Goal: Task Accomplishment & Management: Use online tool/utility

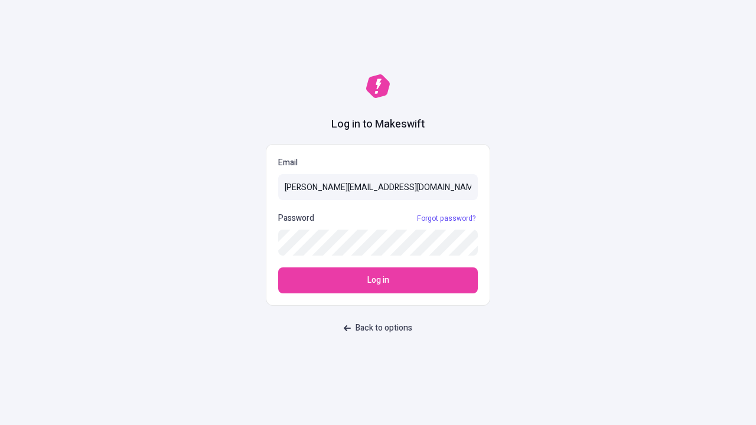
type input "sasha+test-ui@makeswift.com"
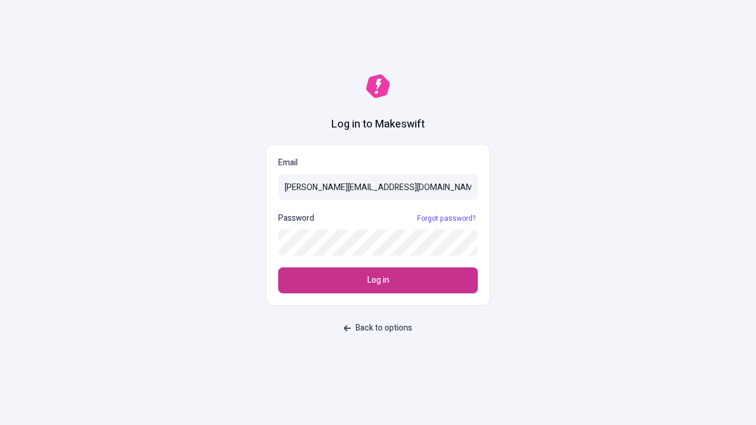
click at [378, 280] on span "Log in" at bounding box center [378, 280] width 22 height 13
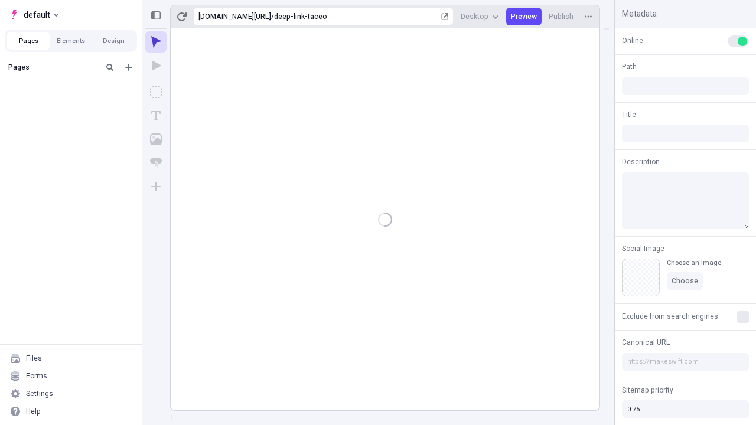
type input "/deep-link-taceo"
click at [33, 15] on span "default" at bounding box center [37, 15] width 27 height 14
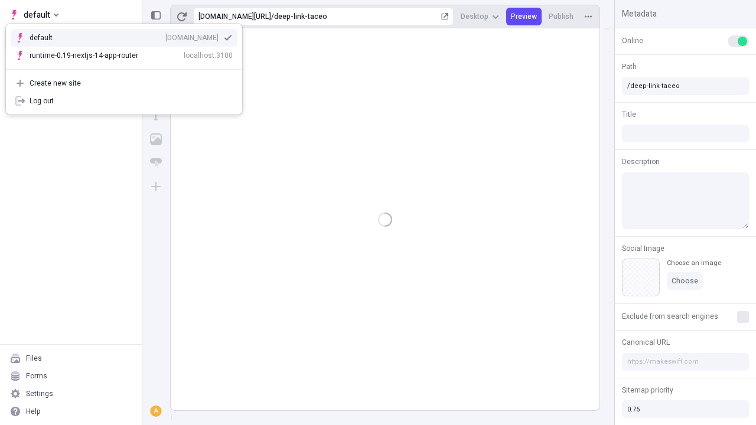
click at [165, 35] on div "[DOMAIN_NAME]" at bounding box center [191, 37] width 53 height 9
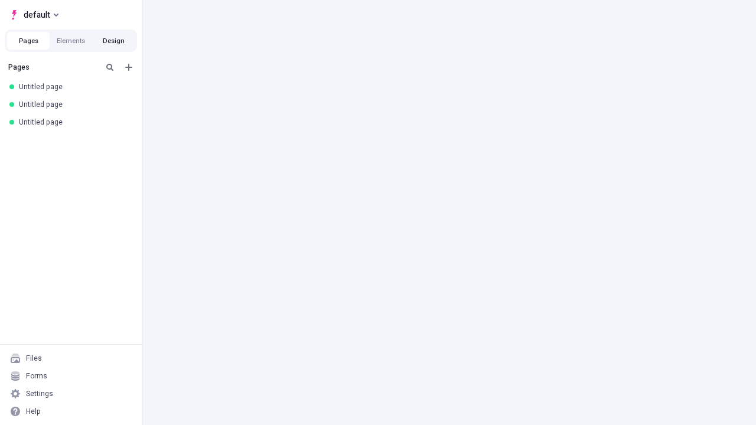
click at [113, 41] on button "Design" at bounding box center [113, 41] width 43 height 18
